Goal: Check status: Check status

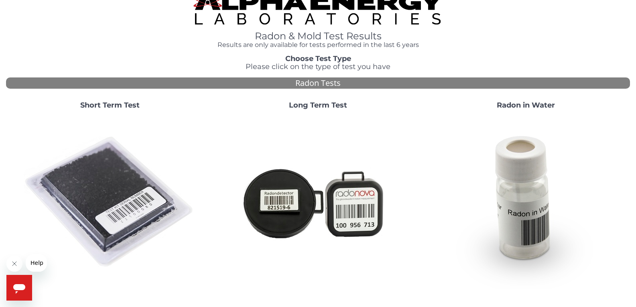
scroll to position [40, 0]
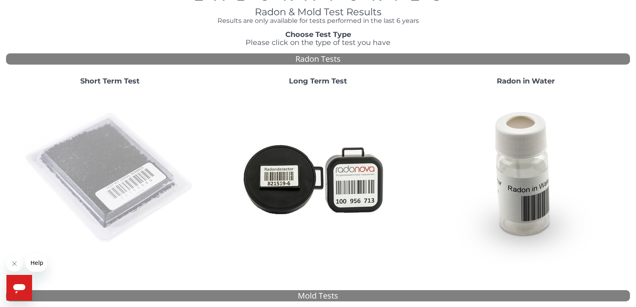
click at [142, 142] on img at bounding box center [110, 178] width 173 height 173
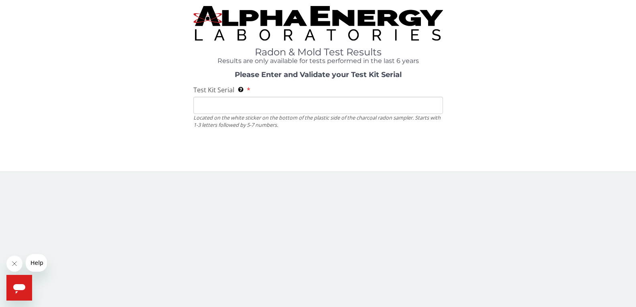
scroll to position [0, 0]
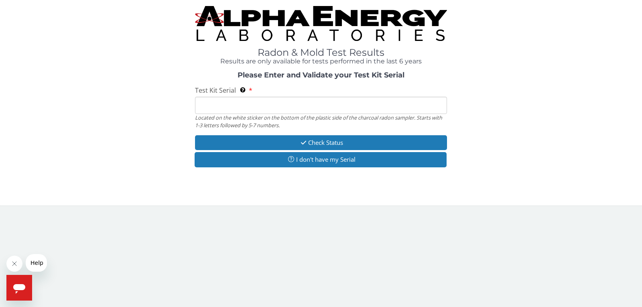
click at [234, 104] on input "Test Kit Serial Located on the white sticker on the bottom of the plastic side …" at bounding box center [321, 105] width 252 height 17
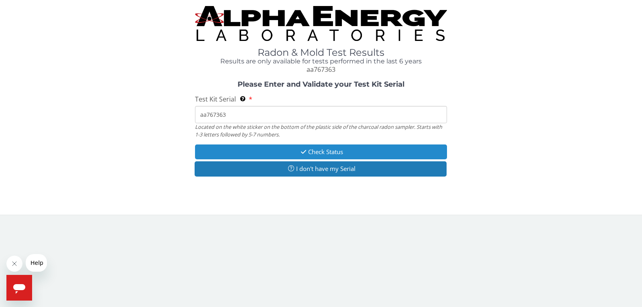
type input "aa767363"
click at [361, 155] on button "Check Status" at bounding box center [321, 152] width 252 height 15
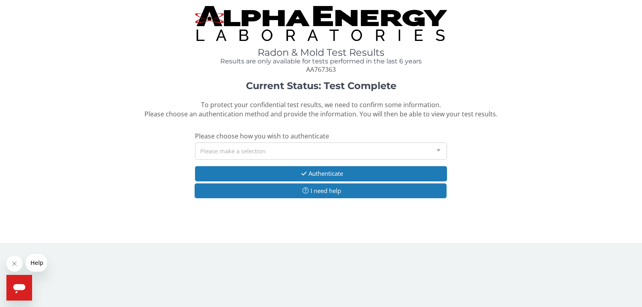
click at [340, 146] on div "Please make a selection" at bounding box center [321, 151] width 252 height 17
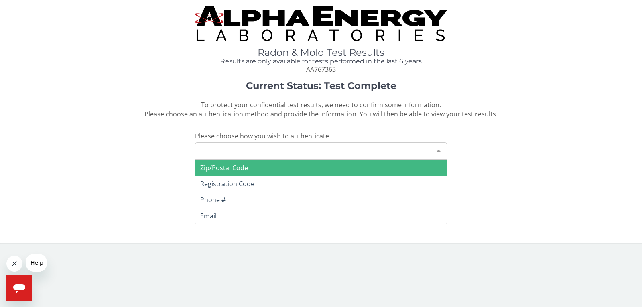
click at [340, 146] on div "Please make a selection" at bounding box center [321, 151] width 252 height 17
click at [279, 171] on span "Zip/Postal Code" at bounding box center [320, 168] width 251 height 16
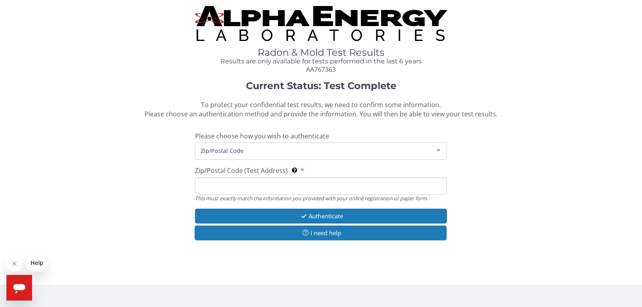
click at [249, 180] on input "Zip/Postal Code (Test Address) This must exactly match the information you prov…" at bounding box center [321, 185] width 252 height 17
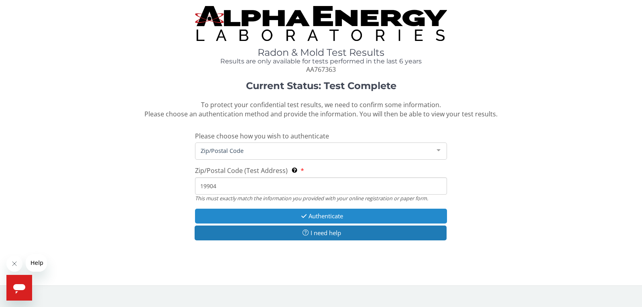
type input "19904"
click at [309, 218] on button "Authenticate" at bounding box center [321, 216] width 252 height 15
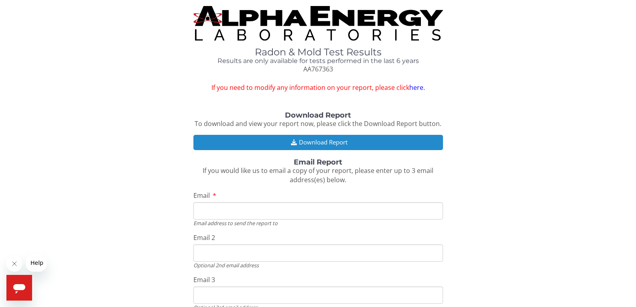
click at [322, 139] on button "Download Report" at bounding box center [318, 142] width 250 height 15
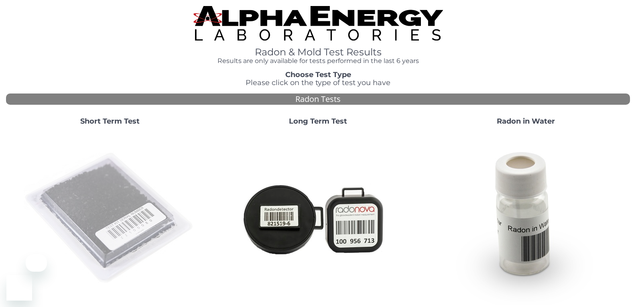
click at [66, 214] on img at bounding box center [110, 218] width 173 height 173
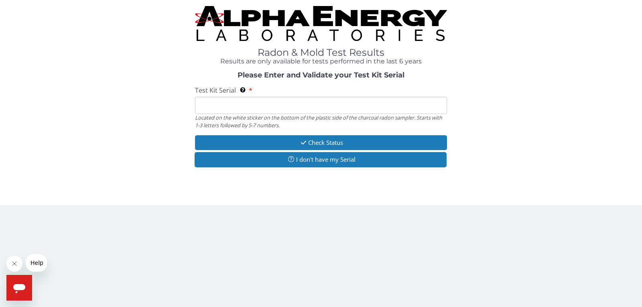
click at [211, 105] on input "Test Kit Serial Located on the white sticker on the bottom of the plastic side …" at bounding box center [321, 105] width 252 height 17
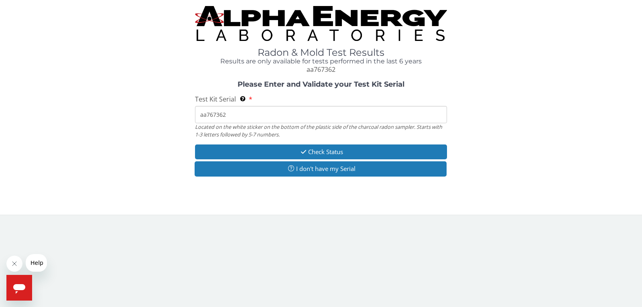
type input "aa767362"
click at [307, 160] on div "Check Status I don't have my Serial" at bounding box center [321, 162] width 252 height 34
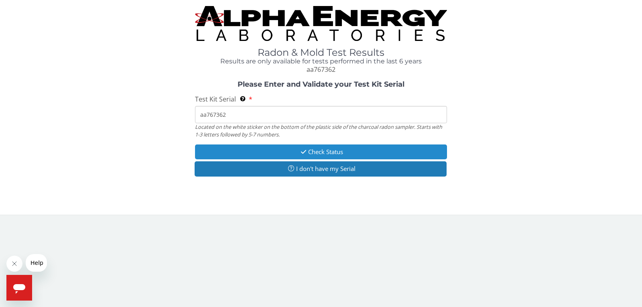
click at [317, 152] on button "Check Status" at bounding box center [321, 152] width 252 height 15
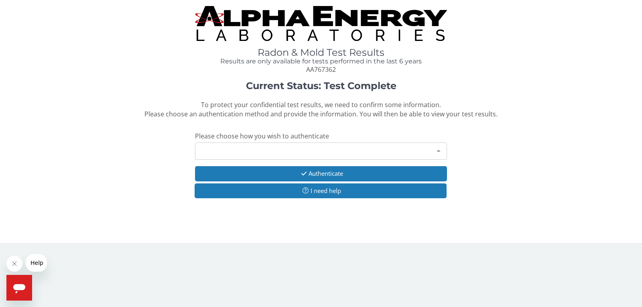
click at [320, 144] on div "Please make a selection" at bounding box center [321, 151] width 252 height 17
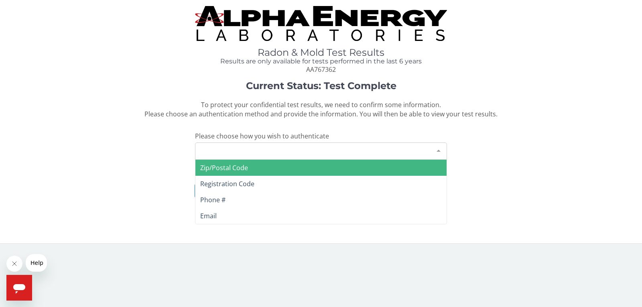
click at [310, 168] on span "Zip/Postal Code" at bounding box center [320, 168] width 251 height 16
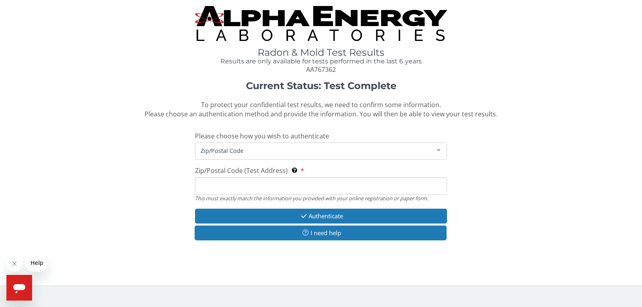
click at [288, 181] on input "Zip/Postal Code (Test Address) This must exactly match the information you prov…" at bounding box center [321, 185] width 252 height 17
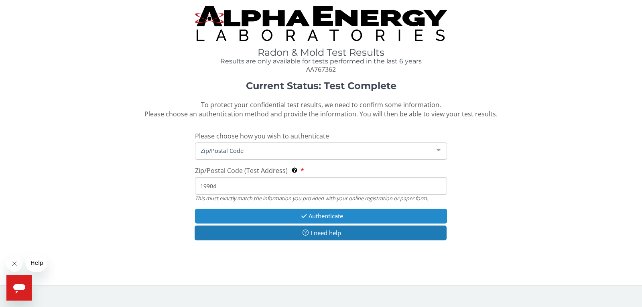
type input "19904"
click at [331, 215] on button "Authenticate" at bounding box center [321, 216] width 252 height 15
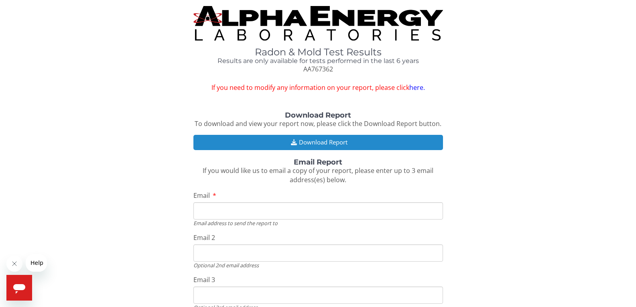
click at [340, 147] on button "Download Report" at bounding box center [318, 142] width 250 height 15
